Goal: Information Seeking & Learning: Learn about a topic

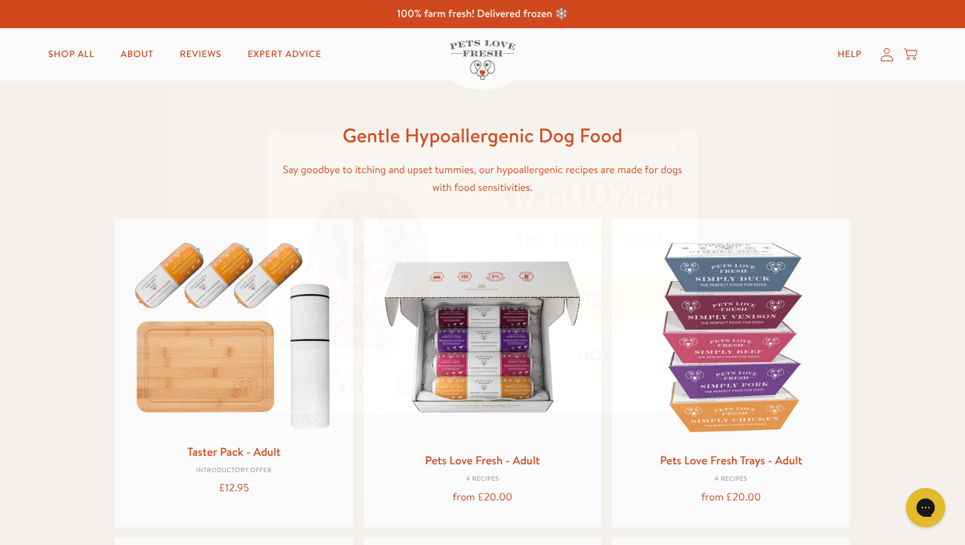
click at [679, 141] on circle "Close dialog" at bounding box center [680, 148] width 22 height 22
